Goal: Find specific page/section: Find specific page/section

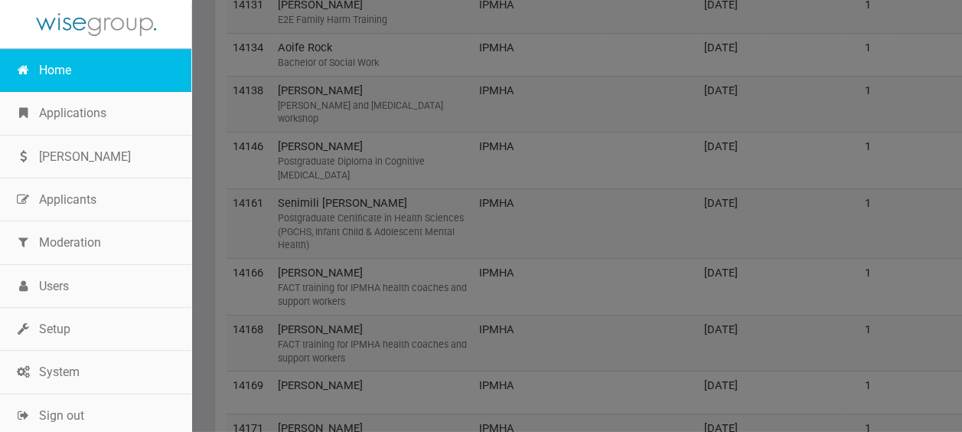
scroll to position [3043, 0]
click at [46, 71] on link "Home" at bounding box center [95, 70] width 191 height 43
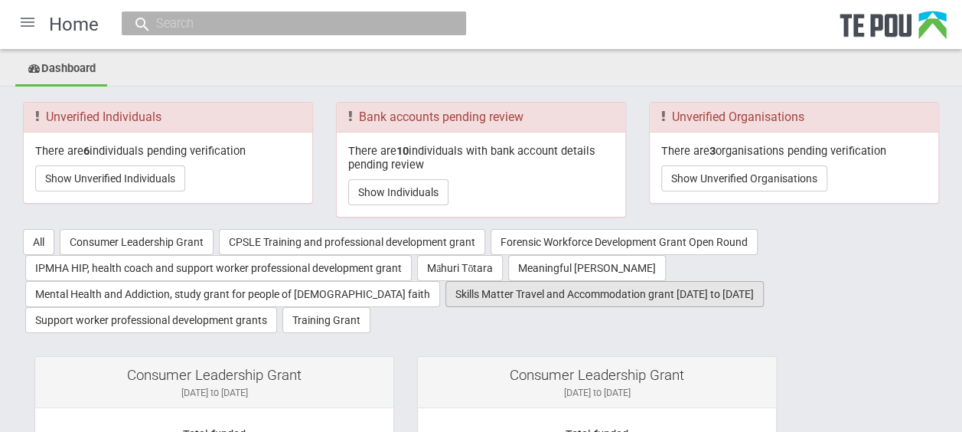
click at [445, 286] on button "Skills Matter Travel and Accommodation grant [DATE] to [DATE]" at bounding box center [604, 294] width 318 height 26
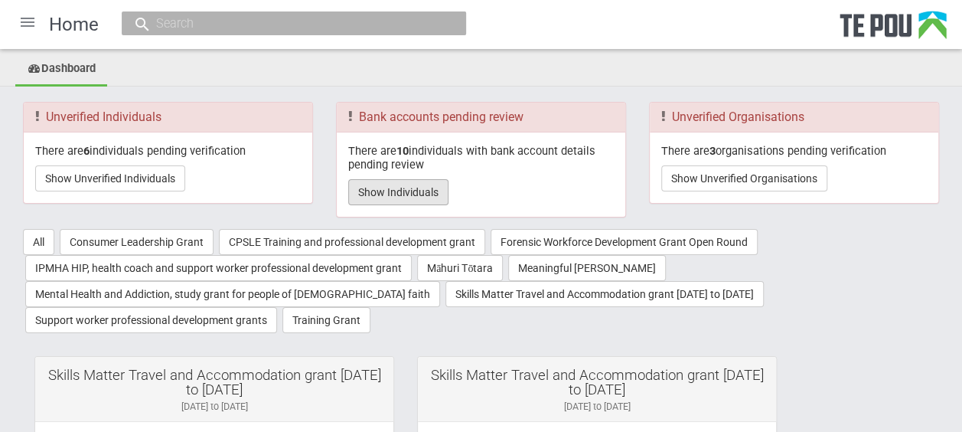
click at [406, 199] on button "Show Individuals" at bounding box center [398, 192] width 100 height 26
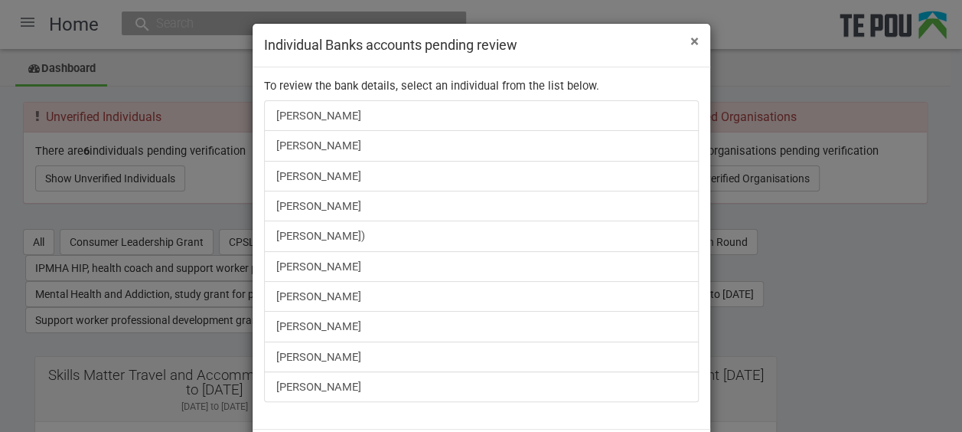
click at [690, 37] on span "×" at bounding box center [694, 41] width 8 height 18
